Goal: Information Seeking & Learning: Learn about a topic

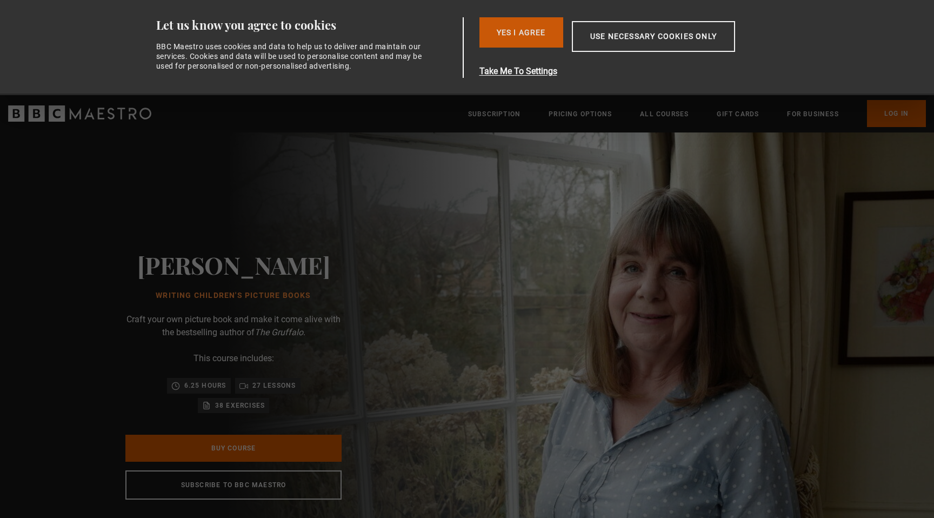
click at [525, 32] on button "Yes I Agree" at bounding box center [521, 32] width 84 height 30
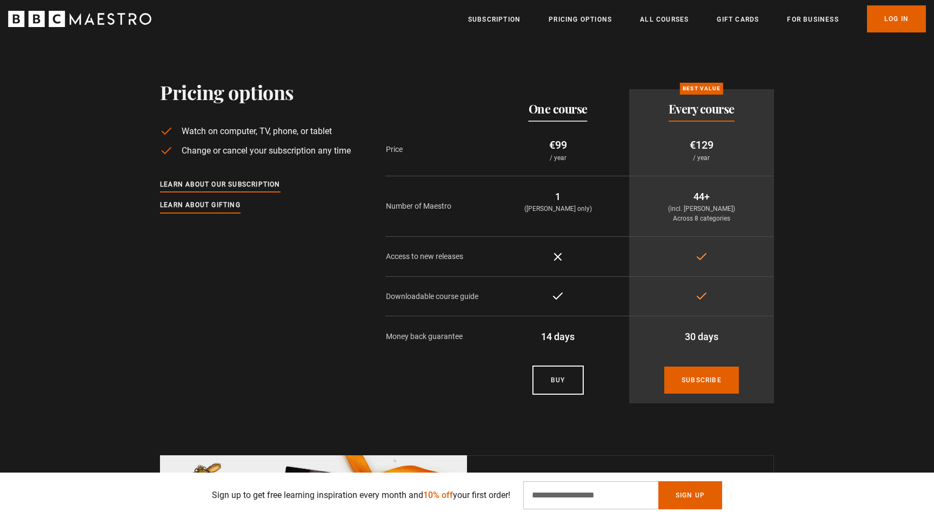
scroll to position [0, 283]
